Goal: Task Accomplishment & Management: Complete application form

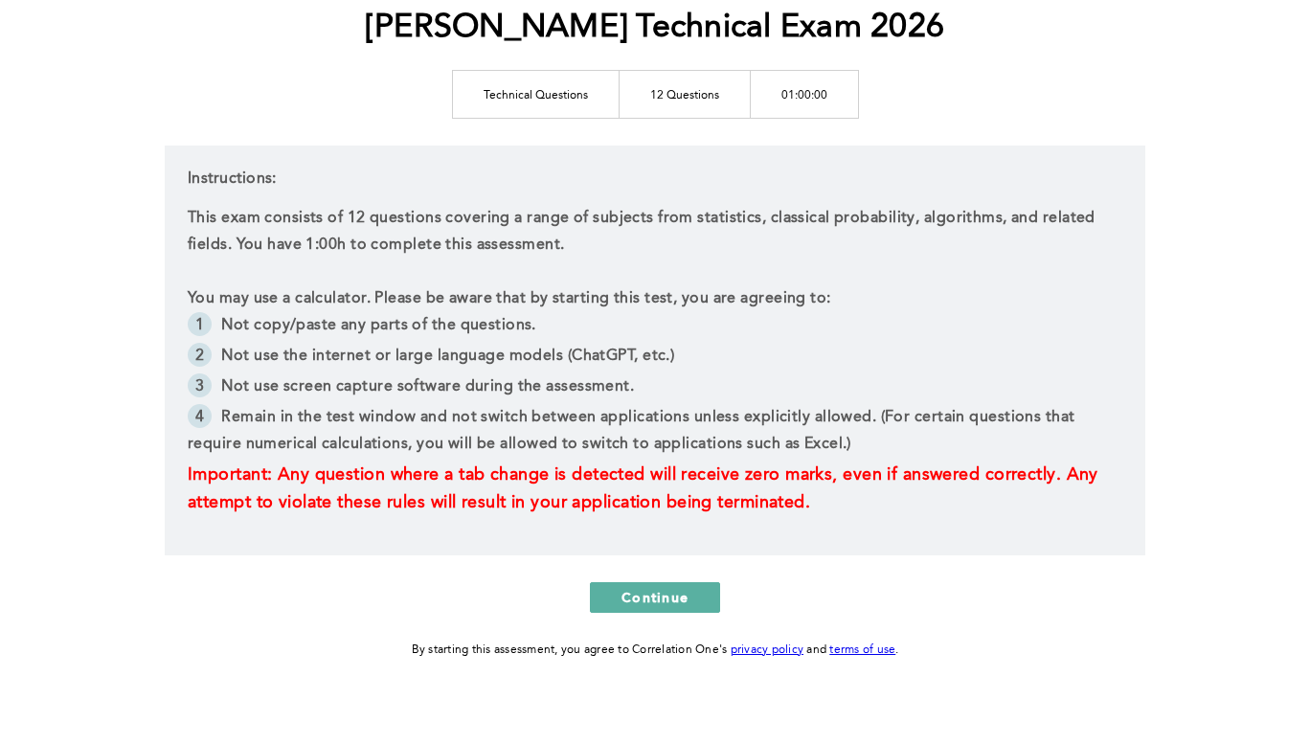
scroll to position [270, 0]
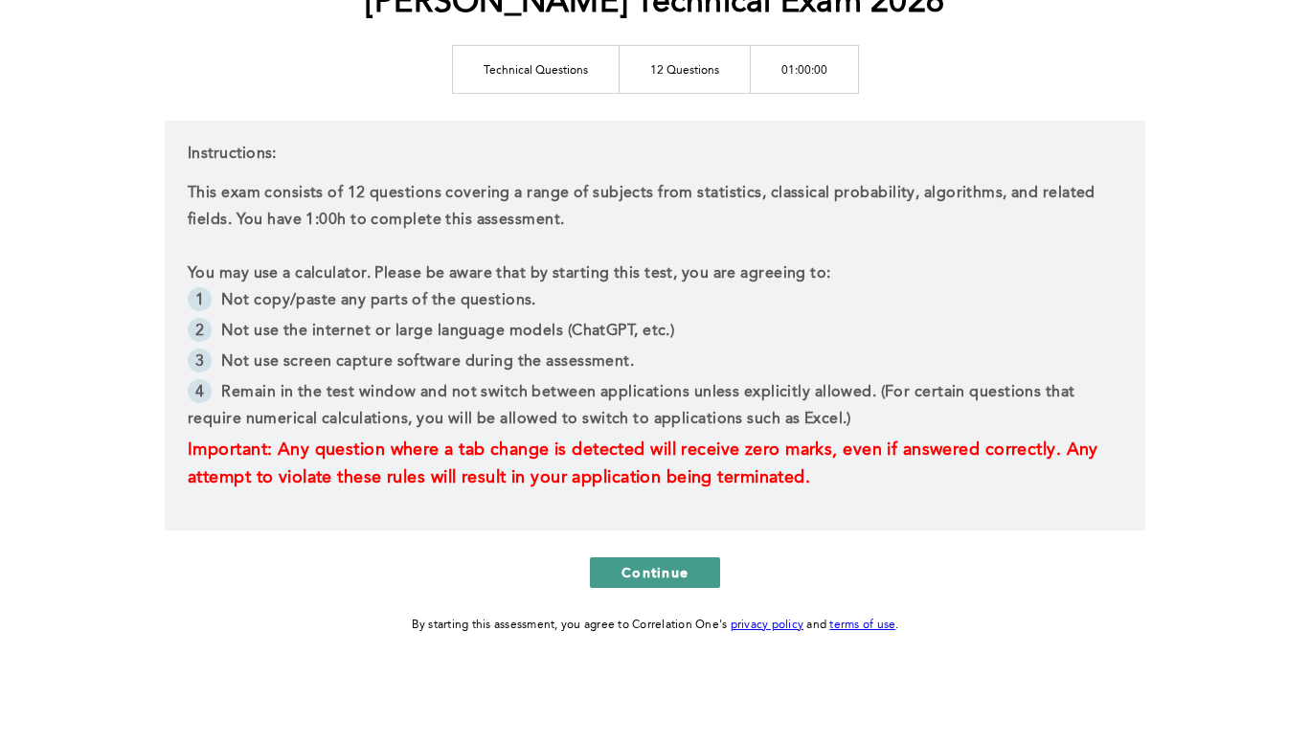
click at [668, 581] on button "Continue" at bounding box center [655, 572] width 130 height 31
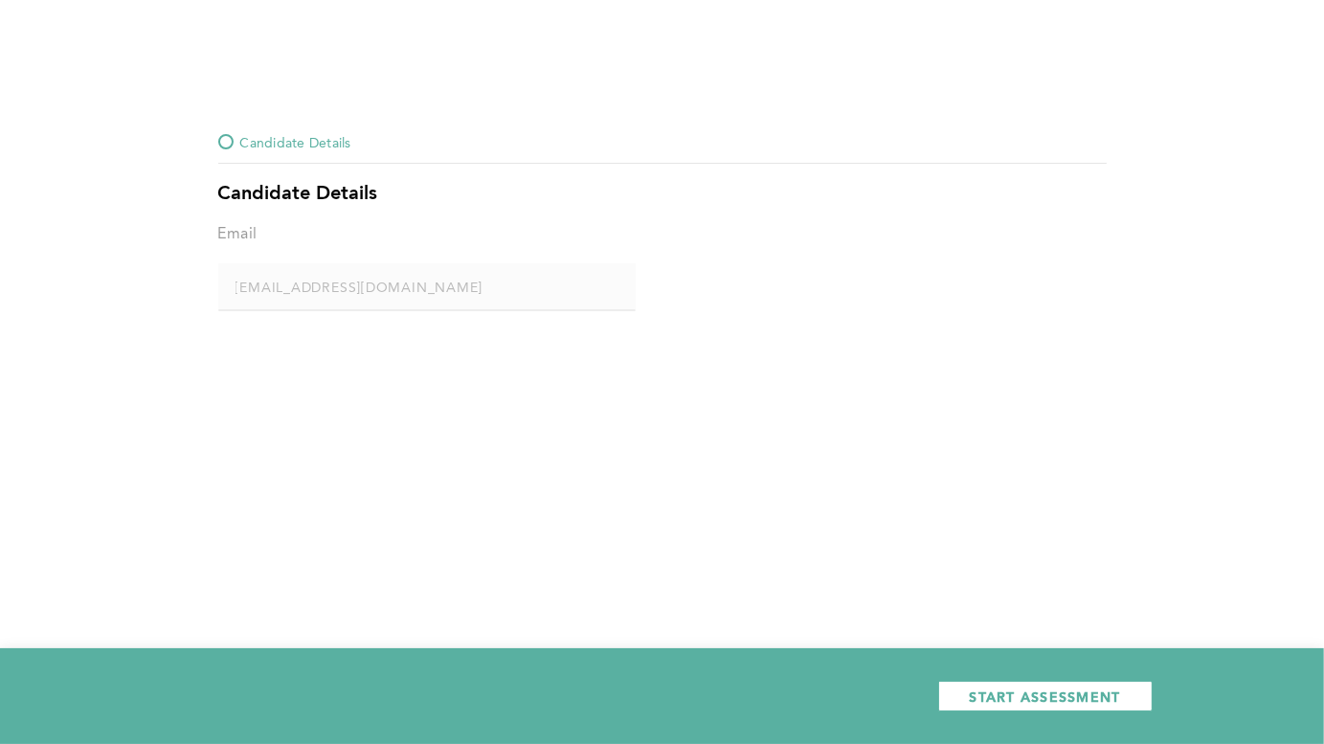
click at [391, 249] on div "Email" at bounding box center [426, 242] width 417 height 42
click at [1048, 693] on span "START ASSESSMENT" at bounding box center [1045, 697] width 151 height 18
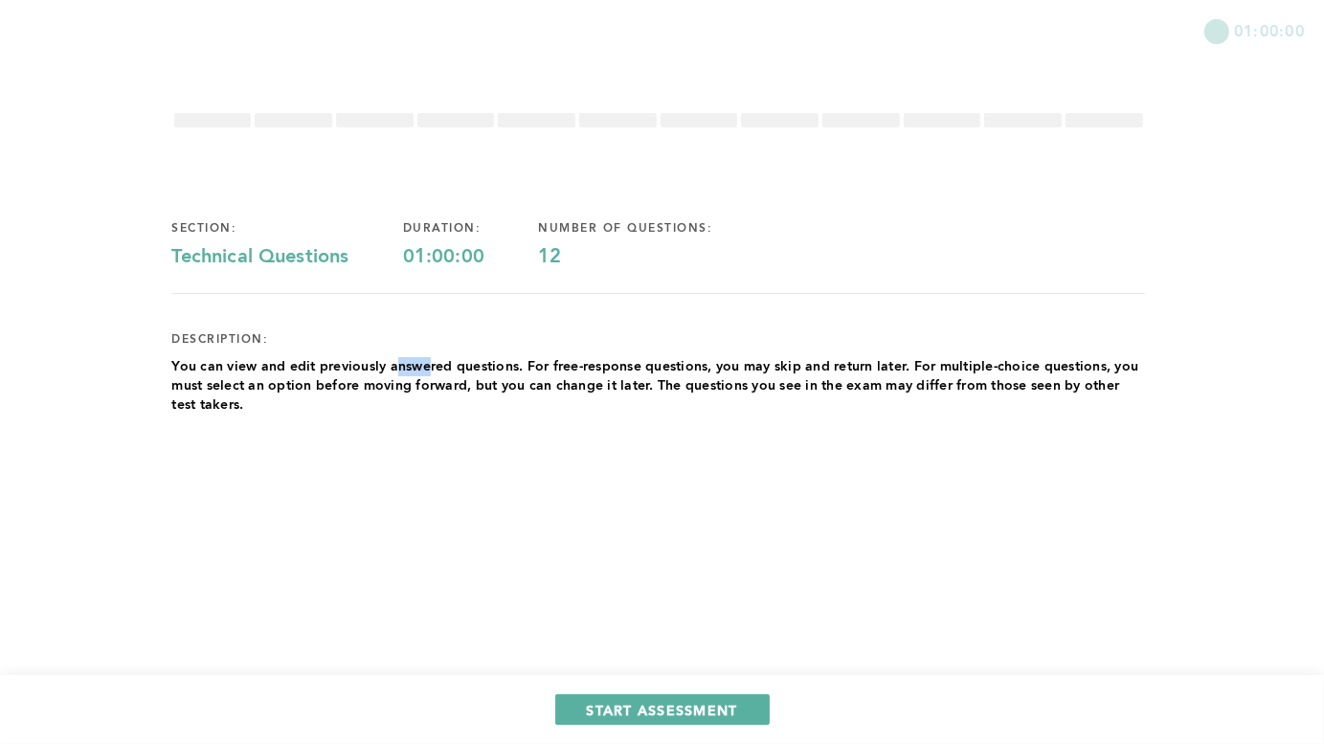
drag, startPoint x: 414, startPoint y: 370, endPoint x: 399, endPoint y: 382, distance: 19.0
click at [431, 374] on p "You can view and edit previously answered questions. For free-response question…" at bounding box center [658, 385] width 973 height 57
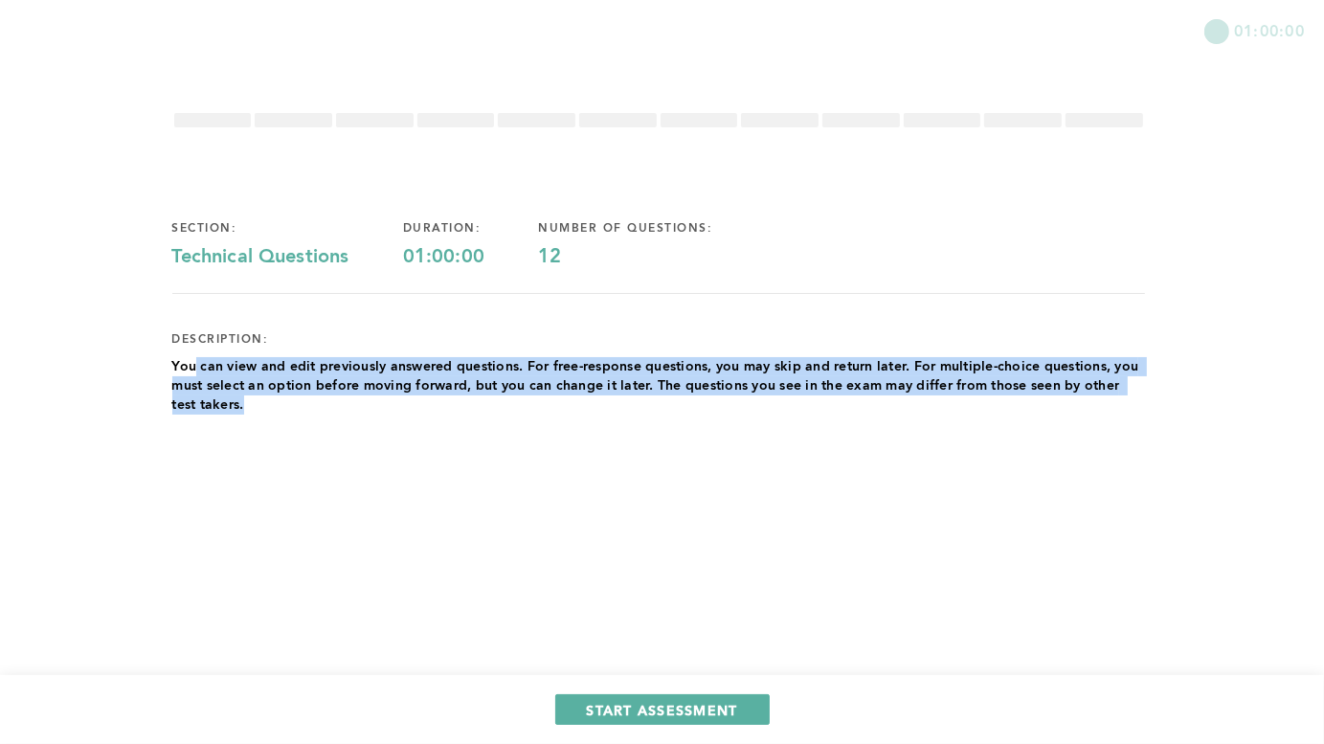
drag, startPoint x: 192, startPoint y: 372, endPoint x: 365, endPoint y: 412, distance: 177.7
click at [365, 412] on p "You can view and edit previously answered questions. For free-response question…" at bounding box center [658, 385] width 973 height 57
click at [702, 426] on div "section: Technical Questions duration: 01:00:00 number of questions: 12 descrip…" at bounding box center [658, 351] width 973 height 320
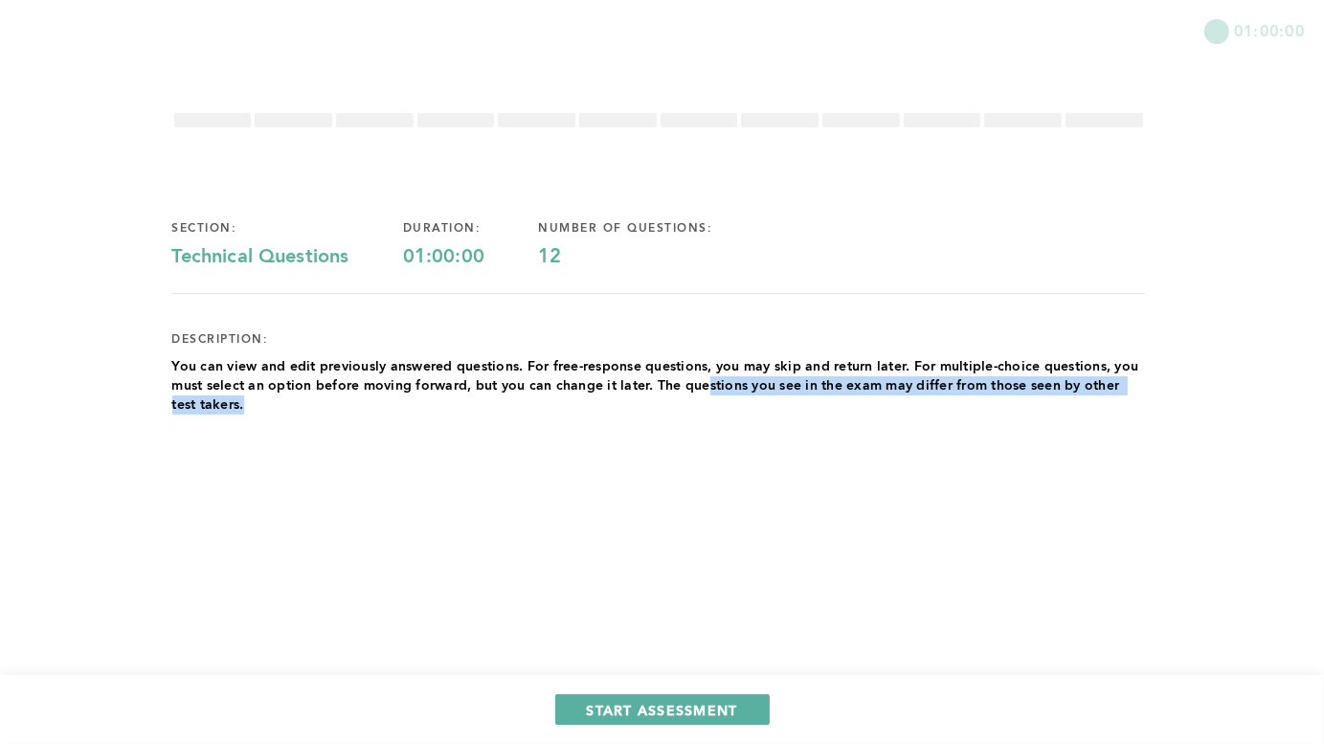
drag, startPoint x: 711, startPoint y: 388, endPoint x: 393, endPoint y: 405, distance: 318.4
click at [391, 405] on p "You can view and edit previously answered questions. For free-response question…" at bounding box center [658, 385] width 973 height 57
click at [695, 708] on span "START ASSESSMENT" at bounding box center [662, 710] width 151 height 18
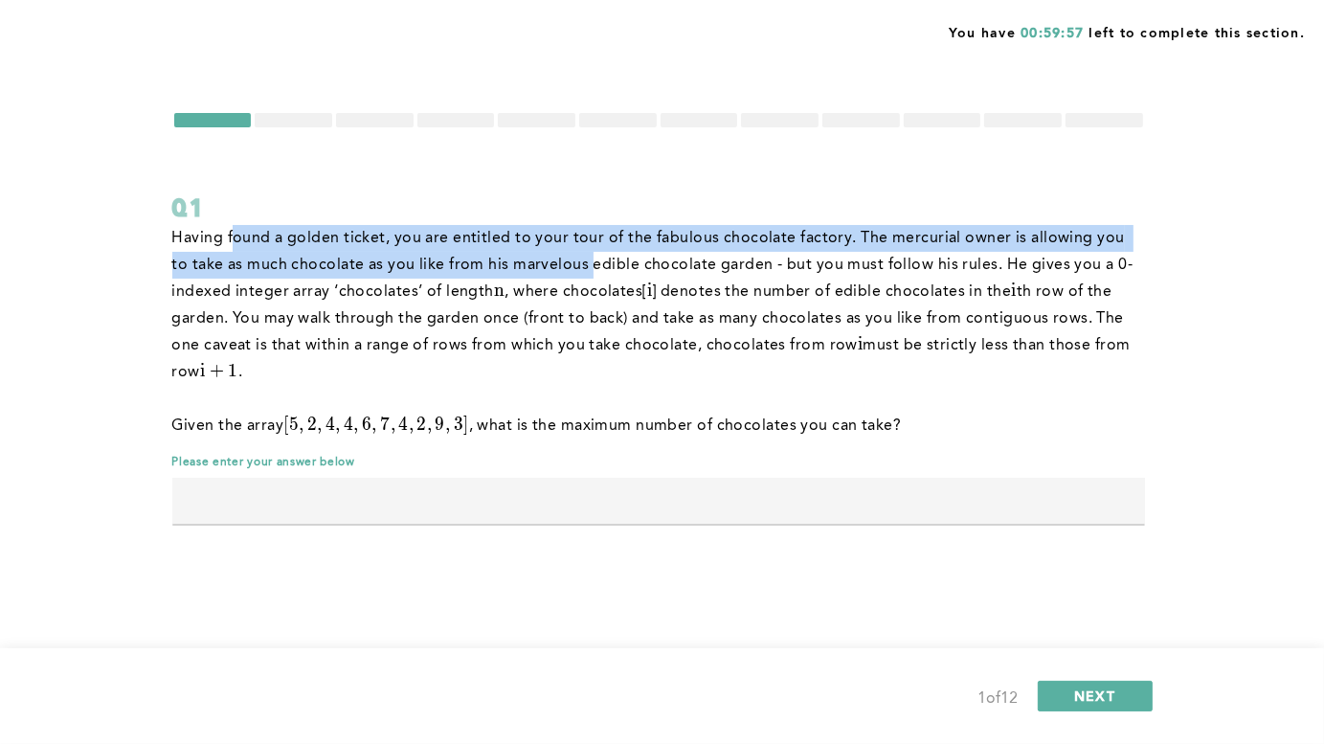
drag, startPoint x: 236, startPoint y: 242, endPoint x: 550, endPoint y: 267, distance: 315.1
click at [548, 265] on p "Having found a golden ticket, you are entitled to your tour of the fabulous cho…" at bounding box center [658, 305] width 973 height 161
click at [550, 267] on p "Having found a golden ticket, you are entitled to your tour of the fabulous cho…" at bounding box center [658, 305] width 973 height 161
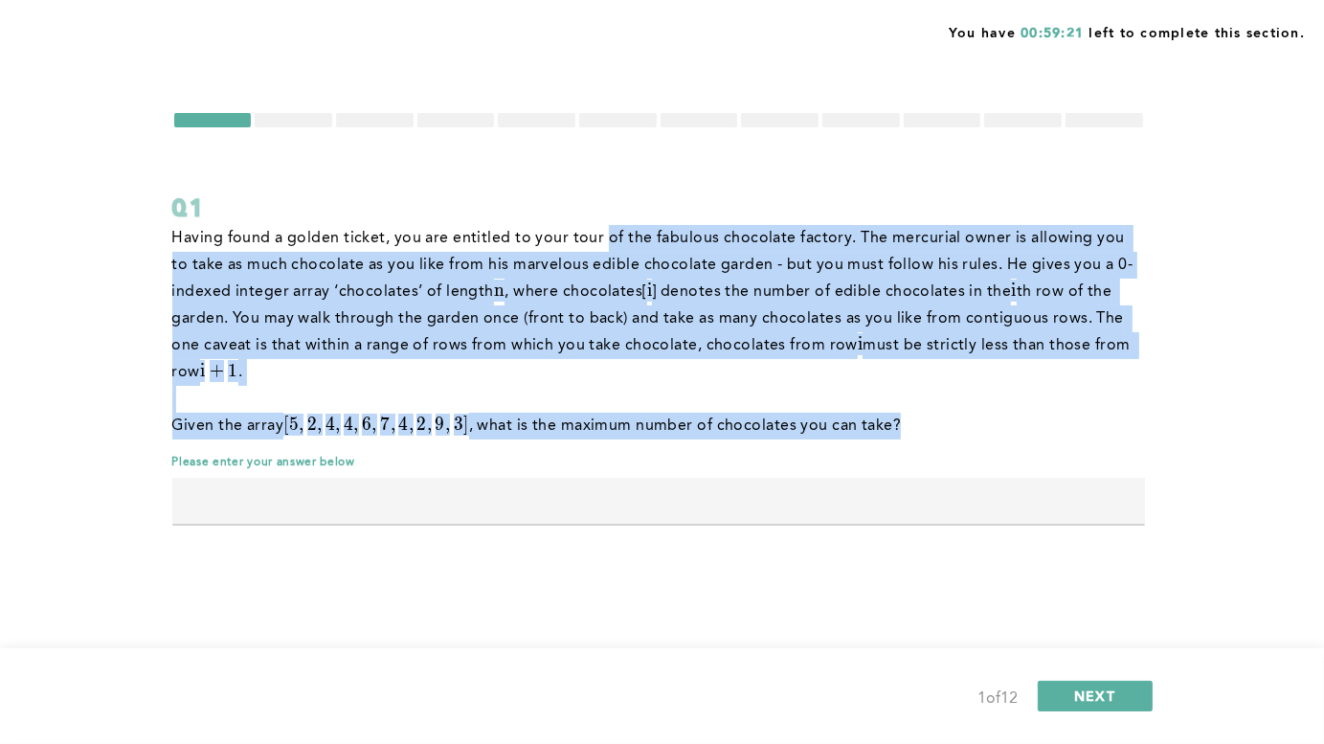
drag, startPoint x: 746, startPoint y: 231, endPoint x: 926, endPoint y: 427, distance: 266.4
click at [926, 427] on div "Having found a golden ticket, you are entitled to your tour of the fabulous cho…" at bounding box center [658, 332] width 973 height 214
click at [783, 326] on p "Having found a golden ticket, you are entitled to your tour of the fabulous cho…" at bounding box center [658, 305] width 973 height 161
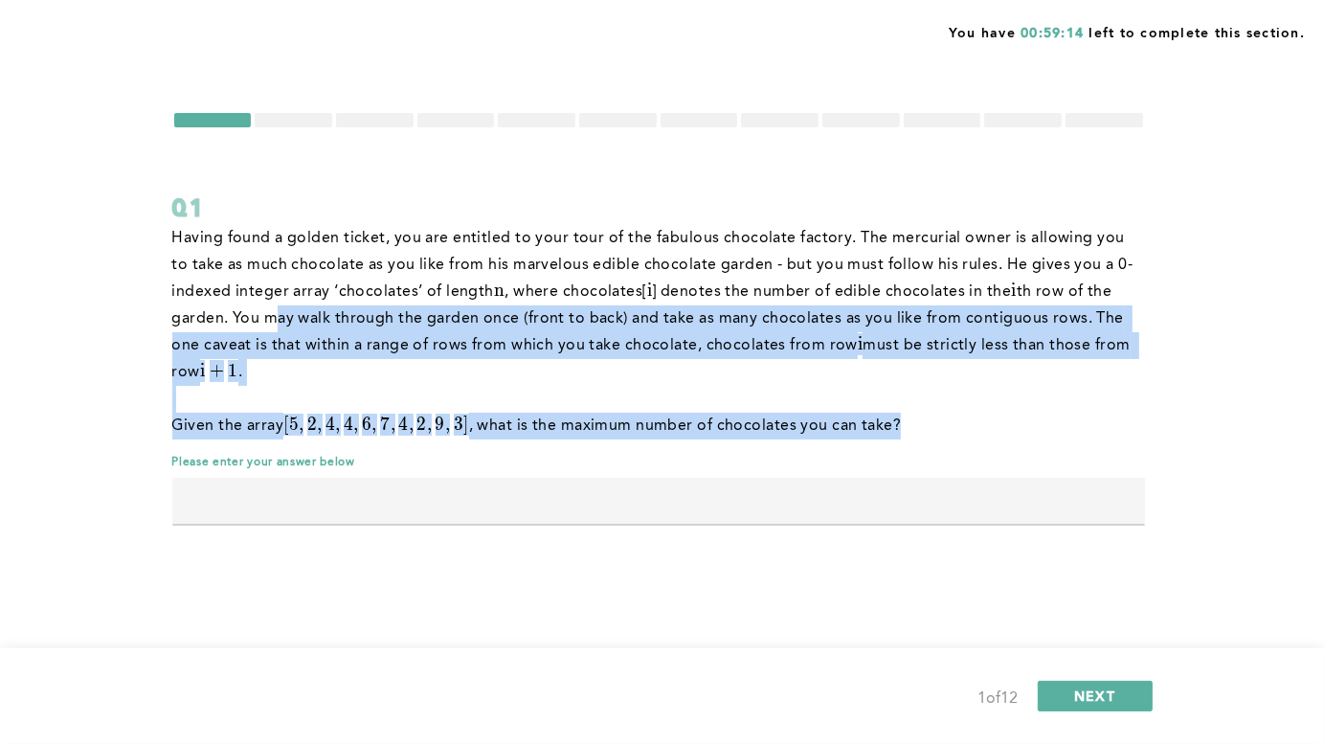
drag, startPoint x: 651, startPoint y: 327, endPoint x: 942, endPoint y: 417, distance: 304.4
click at [942, 417] on div "Having found a golden ticket, you are entitled to your tour of the fabulous cho…" at bounding box center [658, 332] width 973 height 214
click at [632, 344] on p "Having found a golden ticket, you are entitled to your tour of the fabulous cho…" at bounding box center [658, 305] width 973 height 161
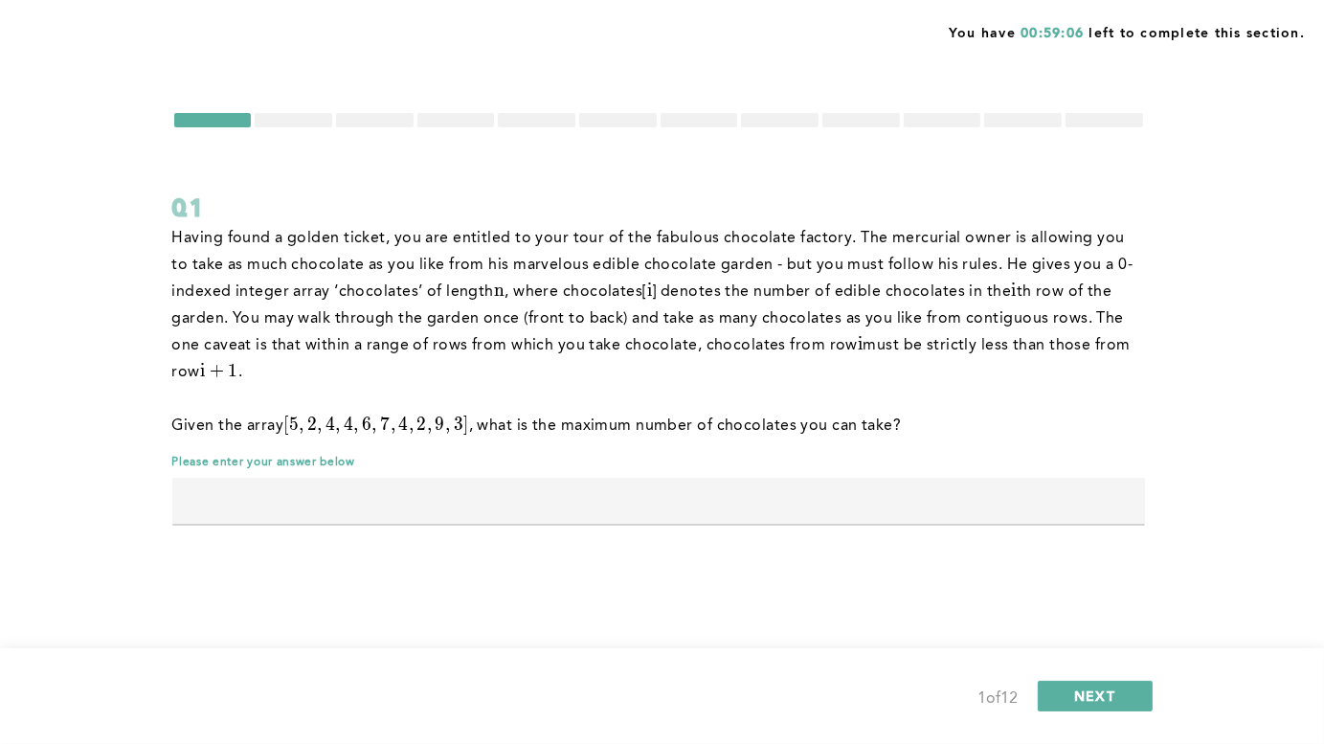
drag, startPoint x: 171, startPoint y: 340, endPoint x: 933, endPoint y: 385, distance: 762.6
click at [935, 385] on div "You have 00:59:06 left to complete this section. Q1 Having found a golden ticke…" at bounding box center [662, 372] width 1324 height 744
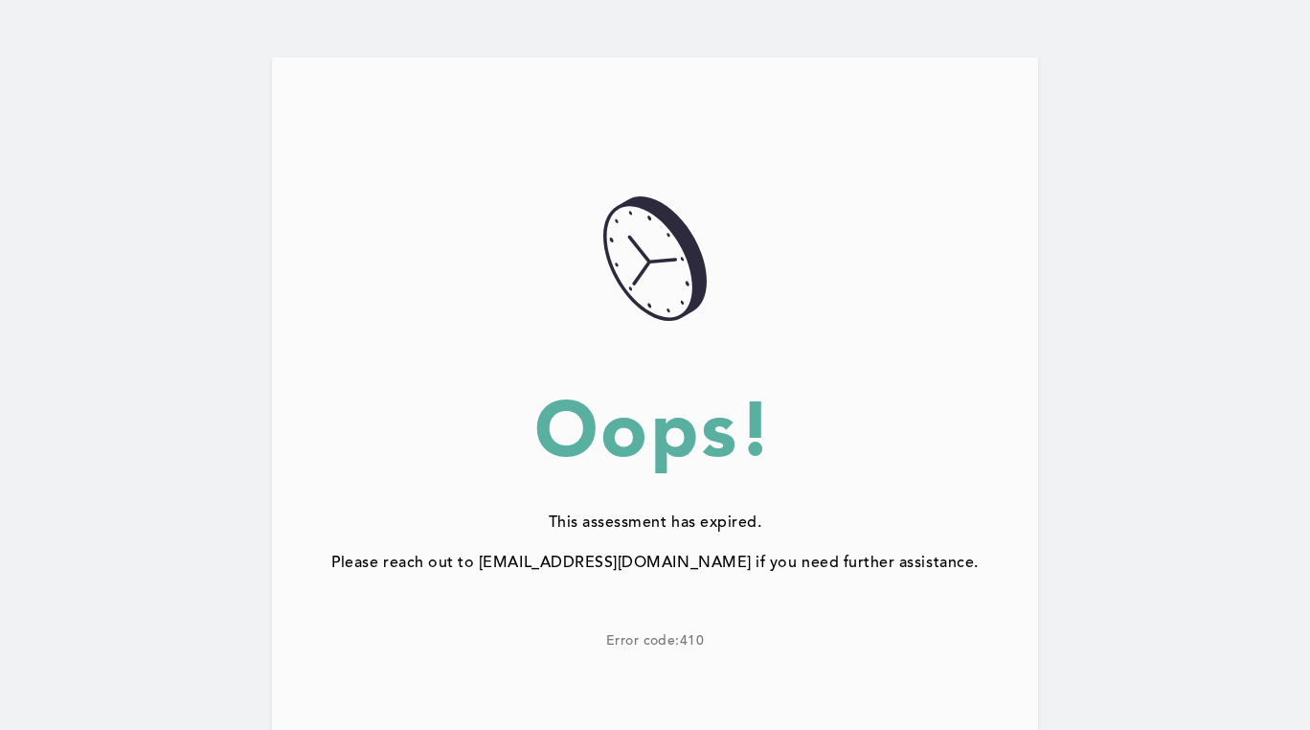
scroll to position [180, 0]
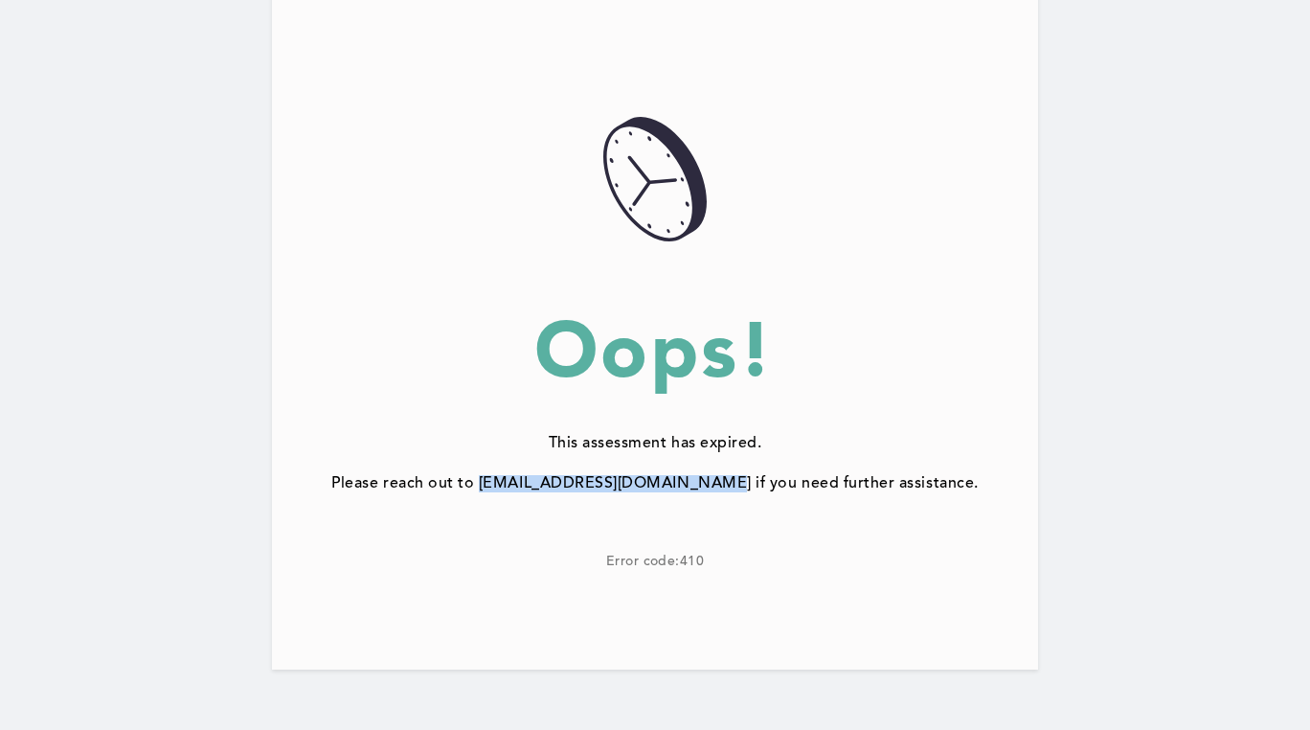
drag, startPoint x: 721, startPoint y: 481, endPoint x: 515, endPoint y: 484, distance: 205.9
click at [505, 485] on div "Please reach out to [EMAIL_ADDRESS][DOMAIN_NAME] if you need further assistance." at bounding box center [655, 483] width 766 height 17
copy div "[EMAIL_ADDRESS][DOMAIN_NAME]"
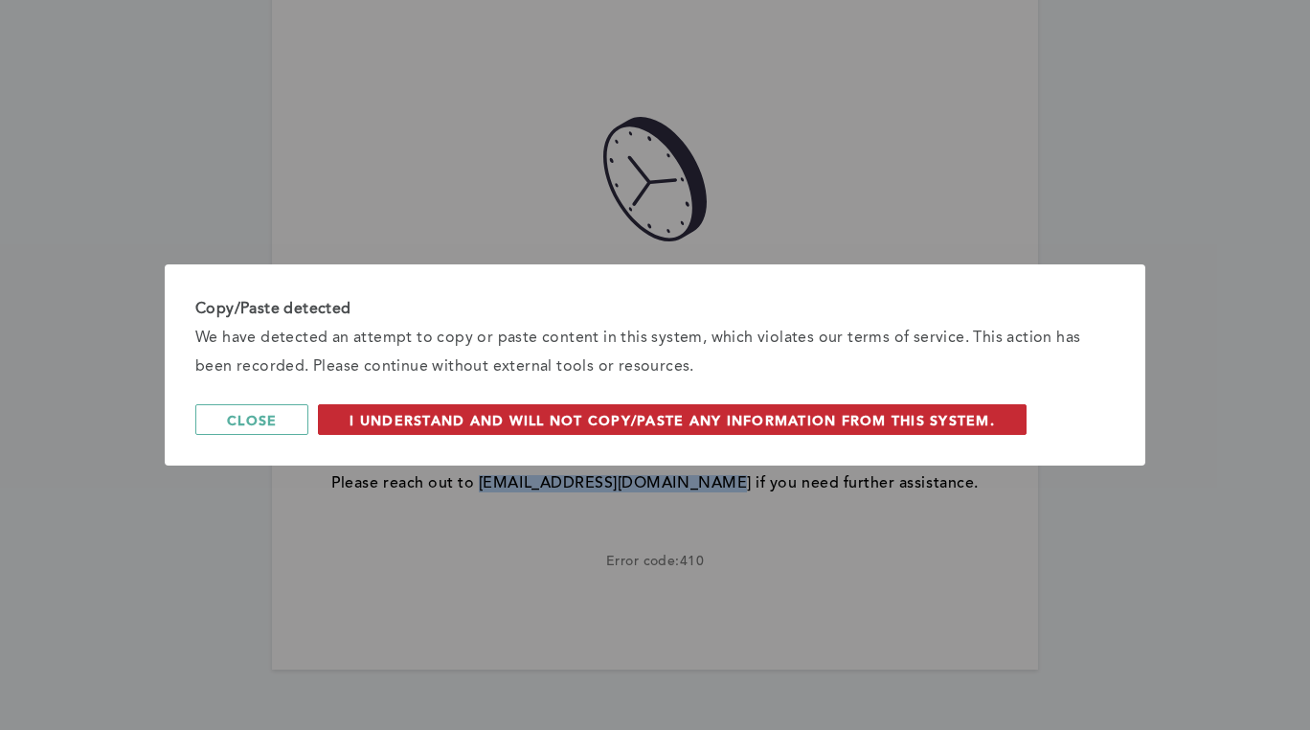
click at [570, 421] on span "I understand and will not copy/paste any information from this system." at bounding box center [672, 420] width 645 height 18
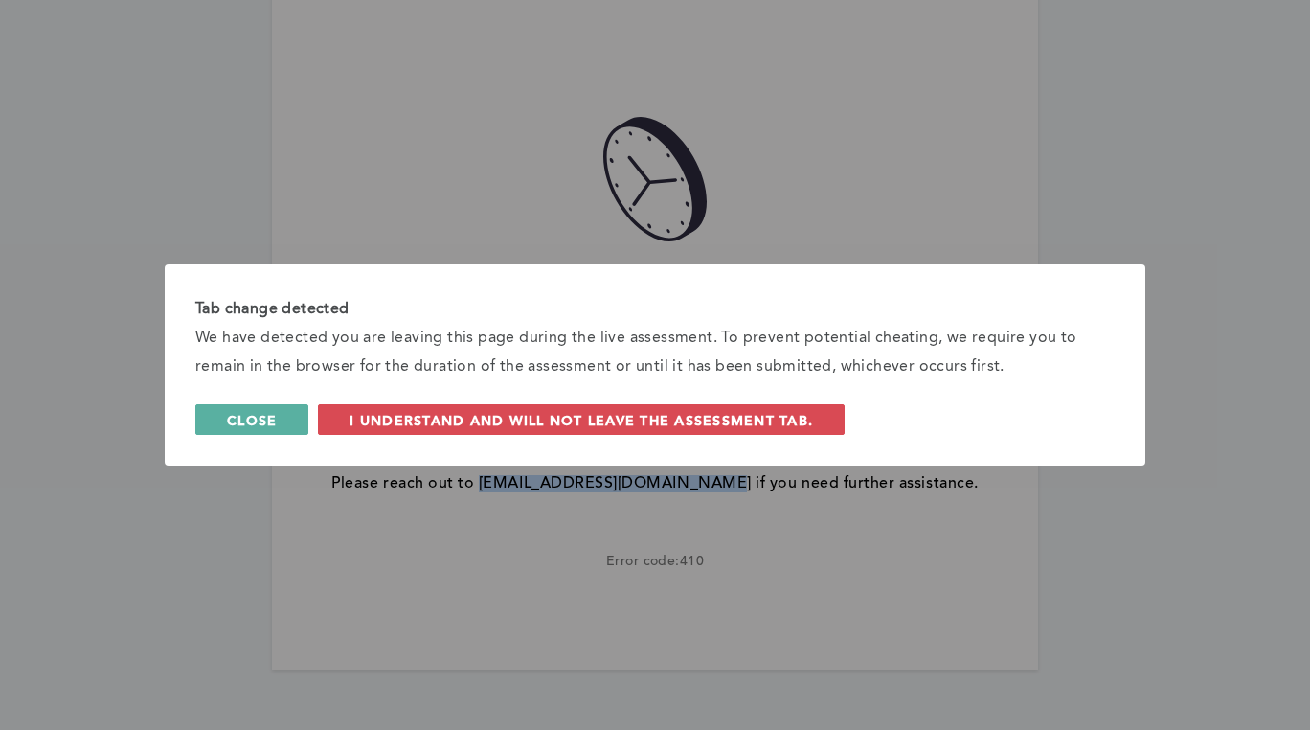
click at [289, 430] on button "Close" at bounding box center [251, 419] width 113 height 31
